Goal: Transaction & Acquisition: Purchase product/service

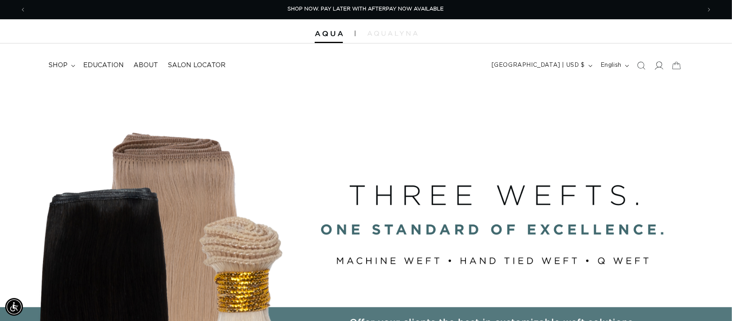
click at [658, 68] on icon at bounding box center [658, 65] width 8 height 8
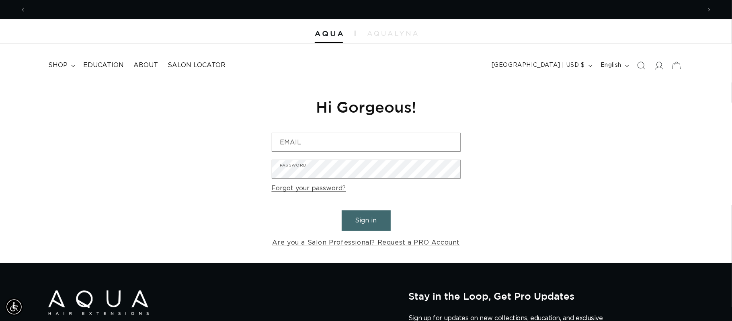
scroll to position [0, 675]
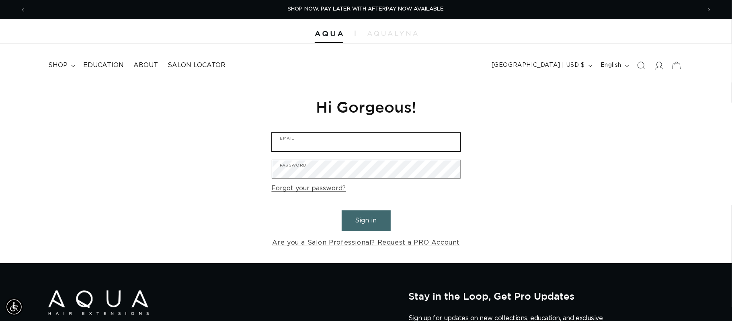
type input "[EMAIL_ADDRESS][DOMAIN_NAME]"
click at [359, 217] on button "Sign in" at bounding box center [366, 220] width 49 height 20
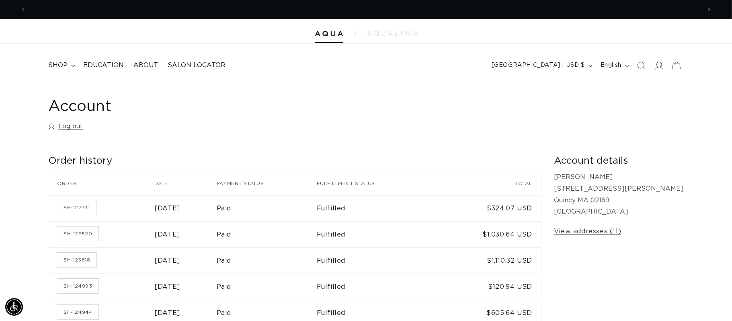
scroll to position [0, 675]
click at [64, 65] on span "shop" at bounding box center [57, 65] width 19 height 8
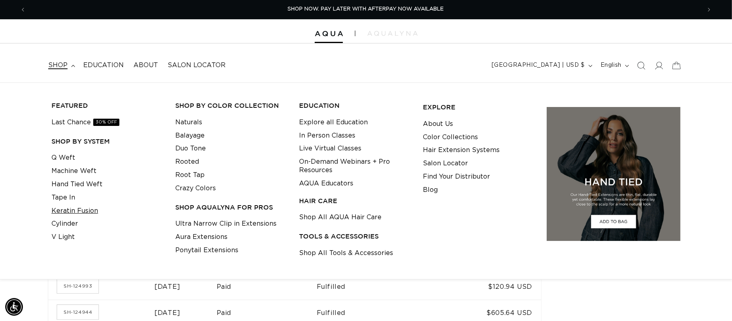
click at [63, 207] on link "Keratin Fusion" at bounding box center [74, 210] width 47 height 13
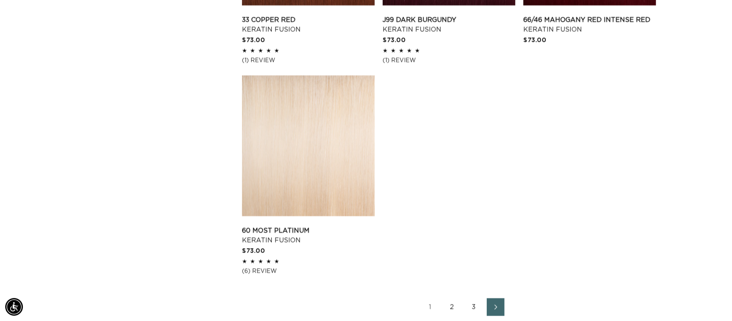
scroll to position [1415, 0]
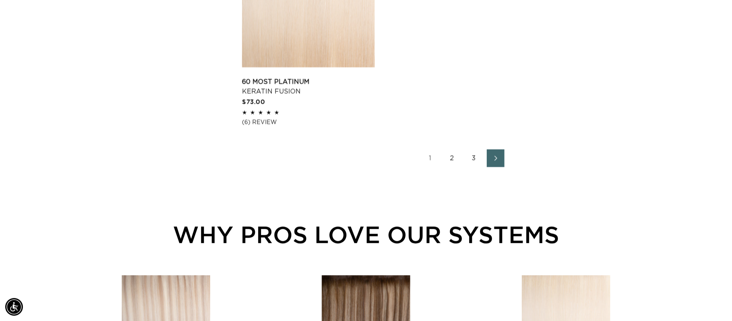
click at [455, 161] on link "2" at bounding box center [452, 158] width 18 height 18
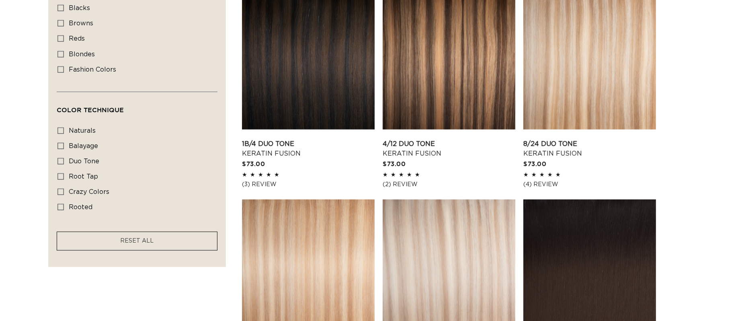
scroll to position [0, 675]
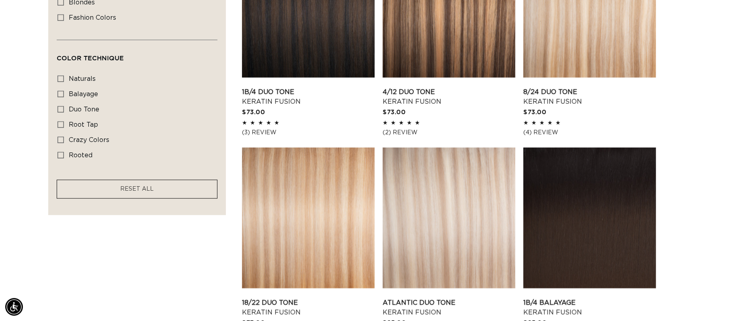
click at [557, 298] on link "1B/4 Balayage Keratin Fusion" at bounding box center [589, 307] width 133 height 19
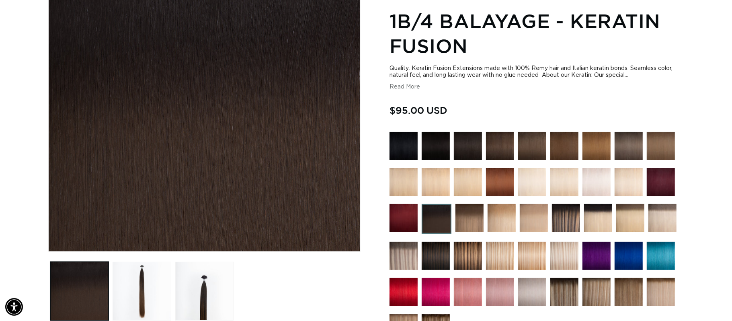
scroll to position [0, 1350]
click at [658, 293] on img at bounding box center [661, 292] width 28 height 28
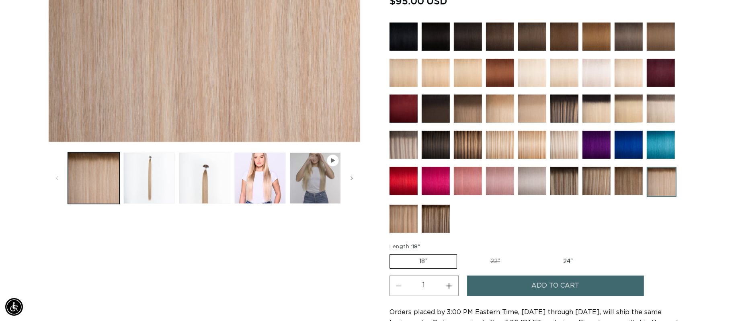
scroll to position [0, 675]
click at [567, 145] on img at bounding box center [564, 145] width 28 height 28
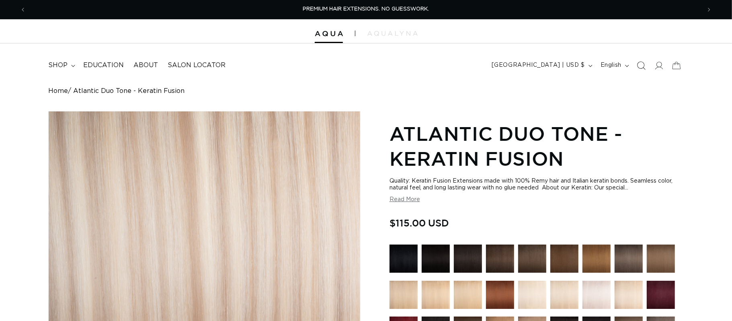
click at [641, 66] on icon "Search" at bounding box center [641, 65] width 8 height 8
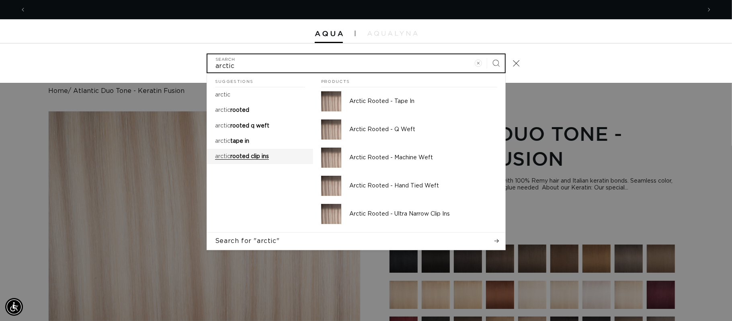
scroll to position [0, 1350]
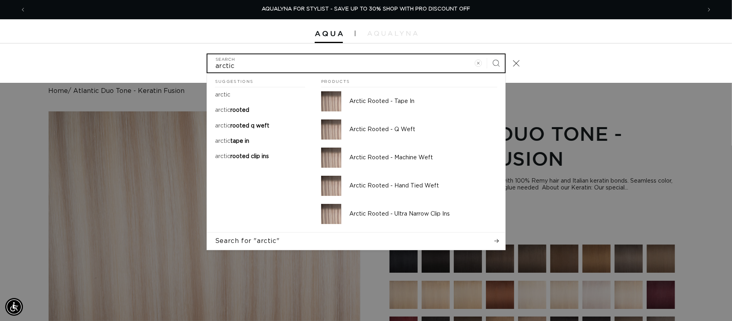
type input "arctic"
click at [487, 54] on button "Search" at bounding box center [496, 63] width 18 height 18
